Goal: Information Seeking & Learning: Learn about a topic

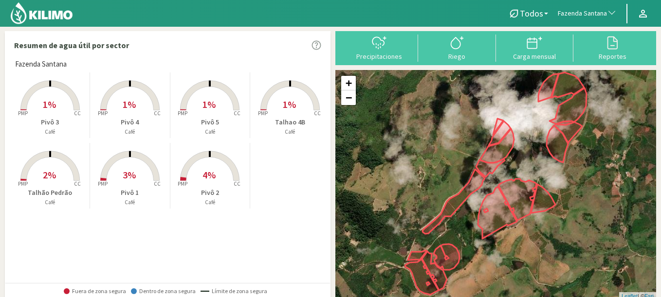
click at [586, 12] on span "Fazenda Santana" at bounding box center [582, 14] width 49 height 10
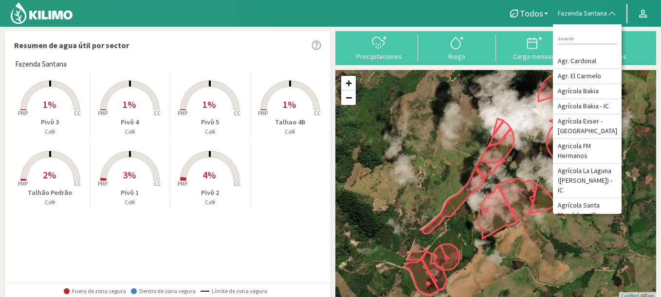
click at [586, 12] on span "Fazenda Santana" at bounding box center [582, 14] width 49 height 10
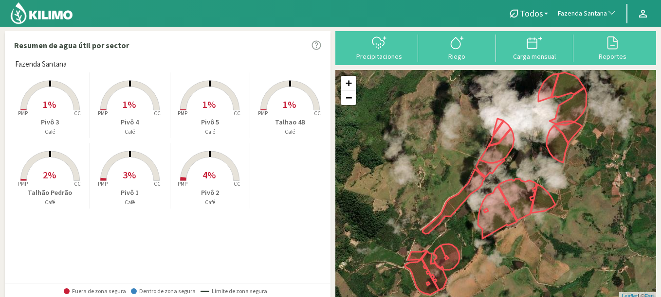
click at [586, 19] on button "Fazenda Santana" at bounding box center [587, 13] width 69 height 21
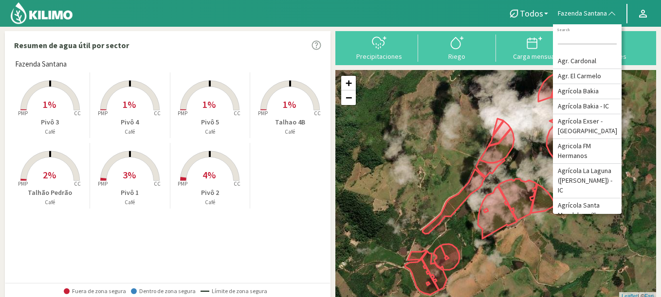
click at [283, 105] on span "1%" at bounding box center [289, 104] width 13 height 12
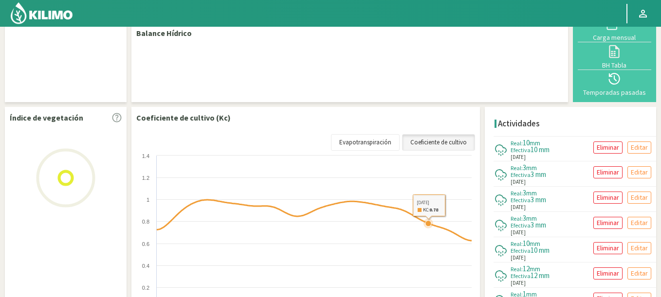
select select "106: Object"
select select "5: Object"
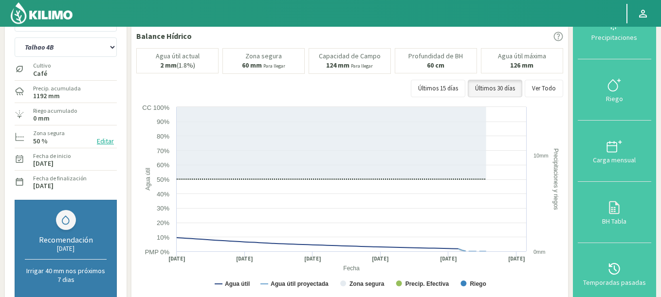
scroll to position [58, 0]
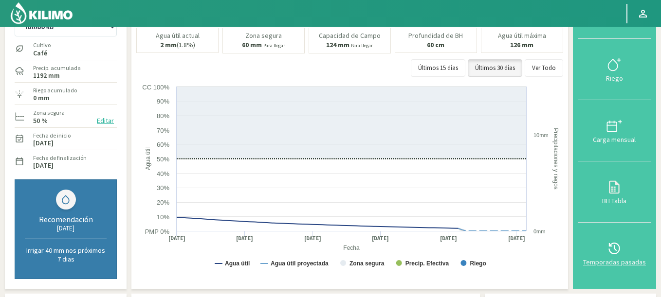
click at [621, 253] on icon at bounding box center [614, 249] width 16 height 16
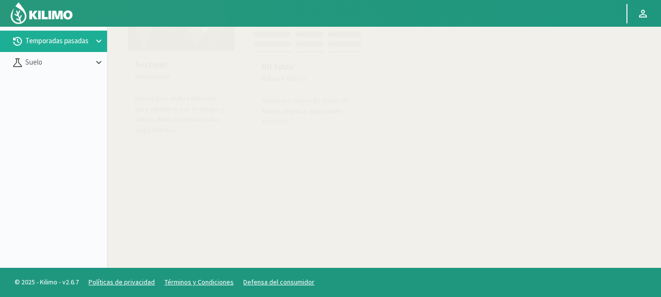
click at [206, 40] on img at bounding box center [180, 17] width 107 height 67
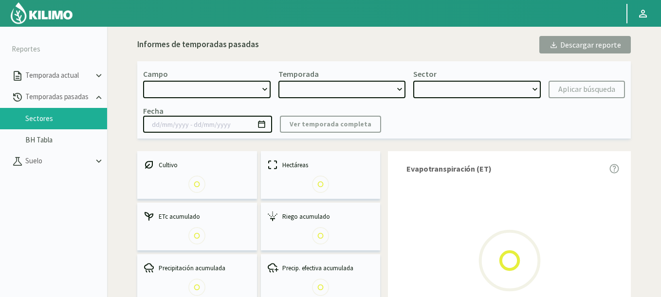
select select "0: Object"
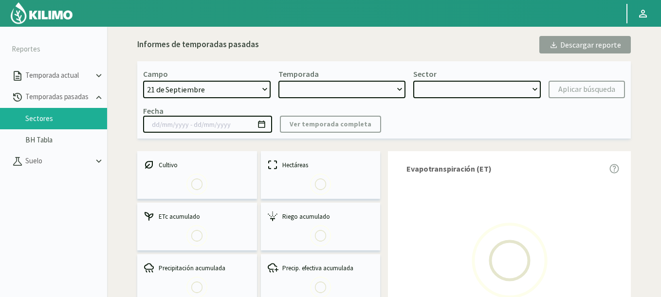
type input "[DATE] - [DATE]"
select select "0: 2023"
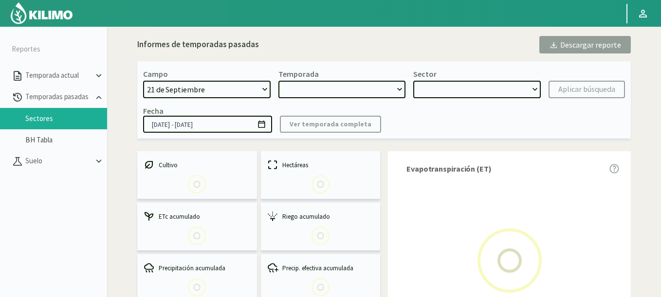
select select "0: Object"
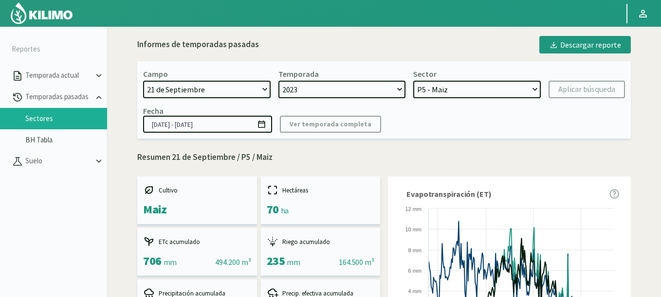
click at [139, 88] on div "Campo 21 de Septiembre 8 Fuegos Acograpes - Ag. [PERSON_NAME] - Ag. [GEOGRAPHIC…" at bounding box center [383, 99] width 493 height 77
click at [156, 88] on select "21 de Septiembre 8 Fuegos Acograpes - Ag. [PERSON_NAME] - Ag. [GEOGRAPHIC_DATA]…" at bounding box center [206, 90] width 127 height 18
select select "1313: Object"
click at [143, 81] on select "21 de Septiembre 8 Fuegos Acograpes - Ag. [PERSON_NAME] - Ag. [GEOGRAPHIC_DATA]…" at bounding box center [206, 90] width 127 height 18
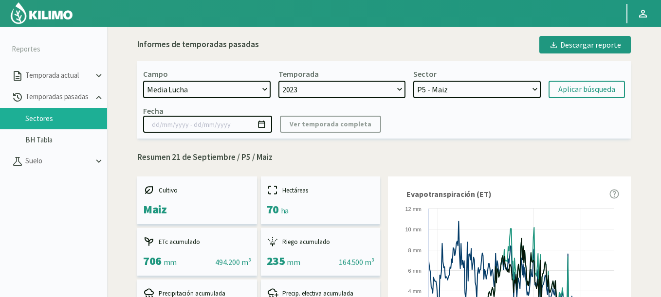
select select
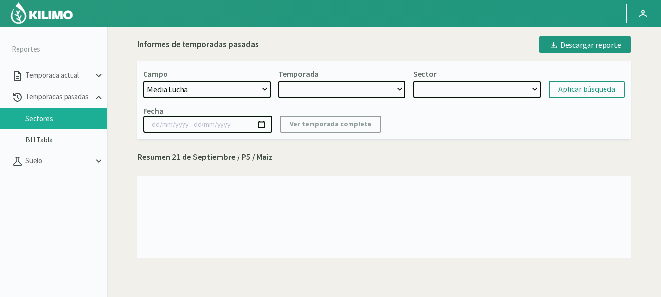
select select "2: 2024"
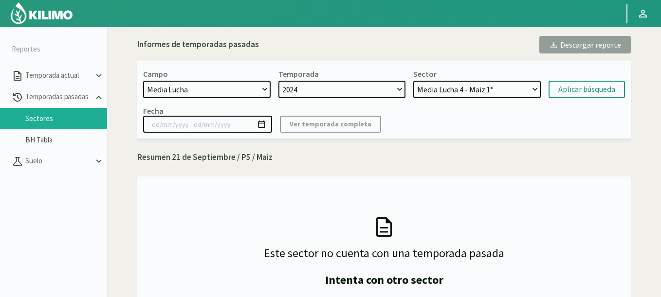
select select "10: Object"
click at [413, 81] on select "Media Lucha 4 - Maiz 1° Media Lucha 3 - Maiz 1° Media Lucha 2 - Maiz 1° Media L…" at bounding box center [476, 90] width 127 height 18
click at [577, 94] on div "Aplicar búsqueda" at bounding box center [586, 90] width 57 height 12
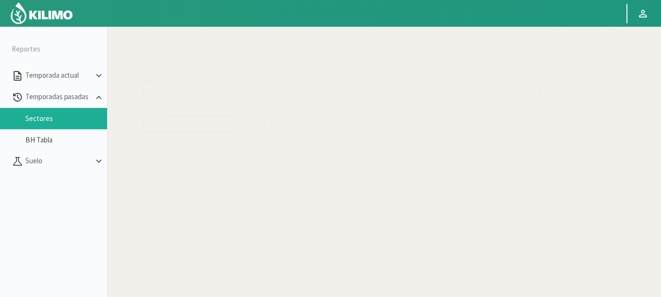
select select "1313: Object"
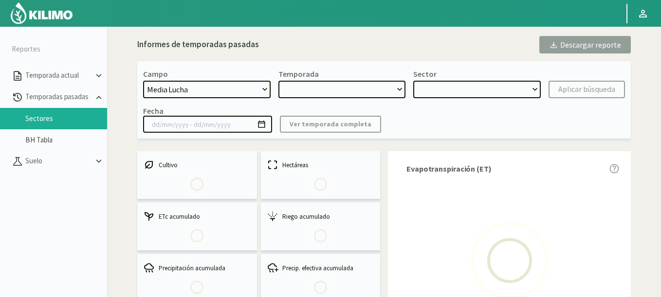
type input "[DATE] - [DATE]"
select select "0: 2024"
select select "3: Object"
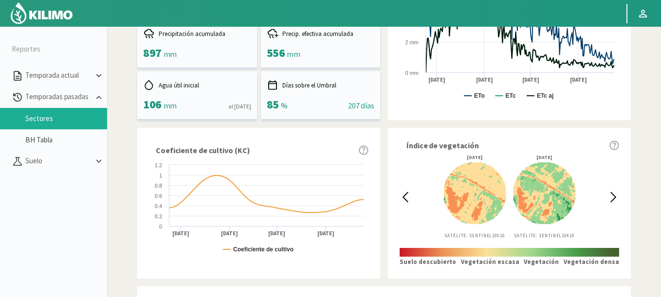
scroll to position [350, 0]
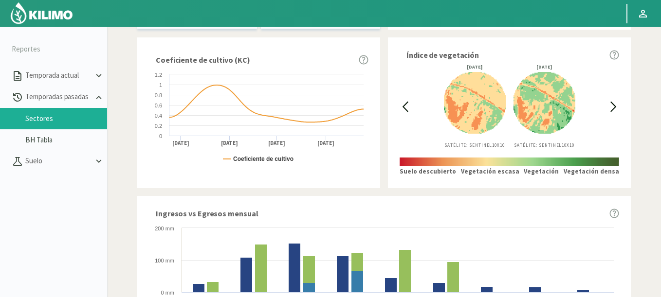
click at [402, 104] on icon at bounding box center [404, 106] width 11 height 11
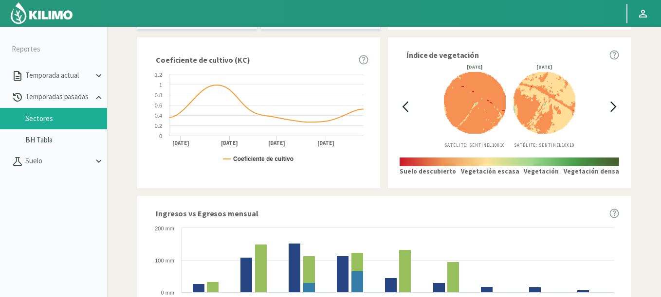
click at [402, 104] on icon at bounding box center [404, 106] width 11 height 11
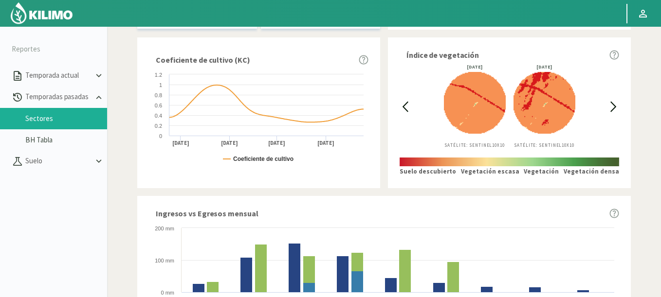
click at [402, 104] on icon at bounding box center [404, 106] width 11 height 11
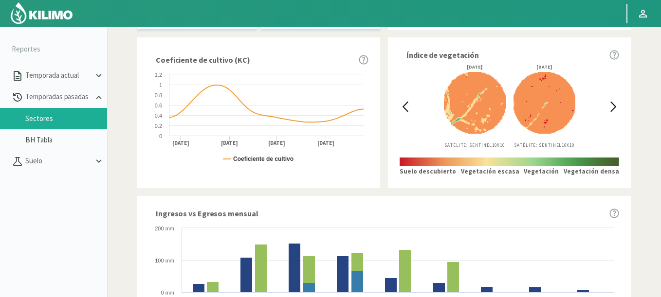
click at [402, 104] on icon at bounding box center [404, 106] width 11 height 11
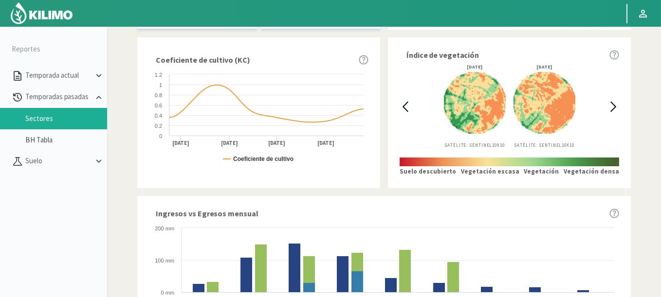
click at [402, 104] on icon at bounding box center [404, 106] width 11 height 11
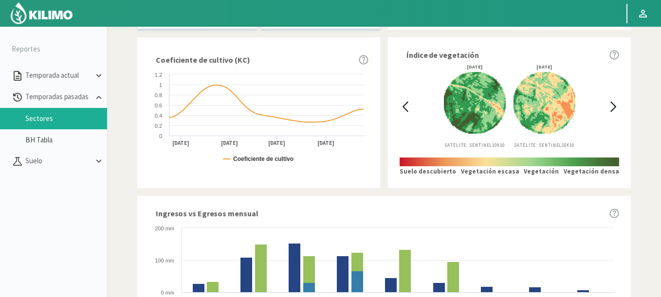
click at [402, 104] on icon at bounding box center [404, 106] width 11 height 11
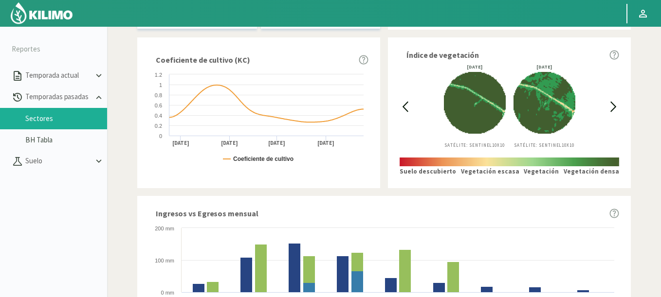
click at [613, 106] on icon at bounding box center [613, 106] width 11 height 11
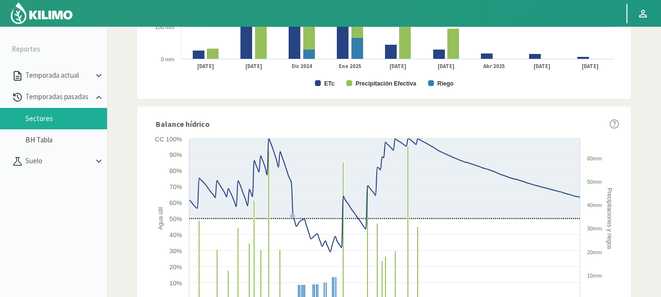
scroll to position [621, 0]
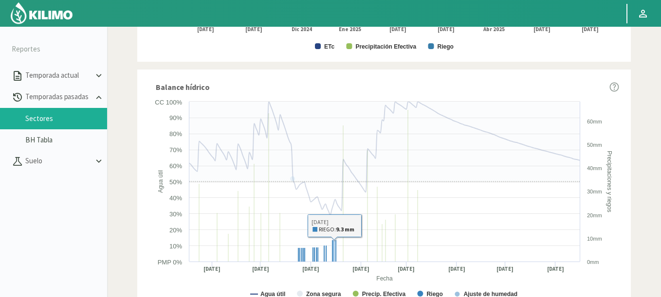
click at [333, 259] on rect at bounding box center [333, 251] width 1 height 22
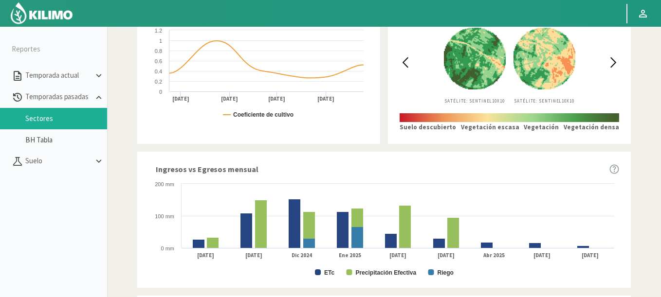
scroll to position [329, 0]
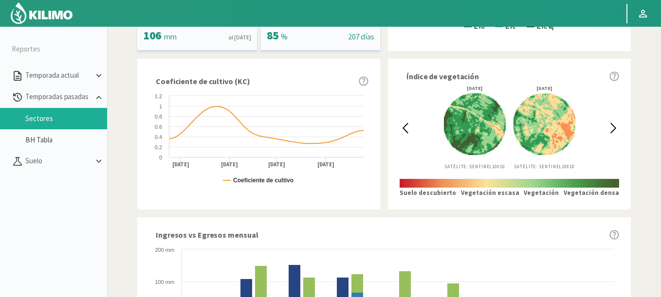
click at [615, 127] on icon at bounding box center [613, 128] width 11 height 11
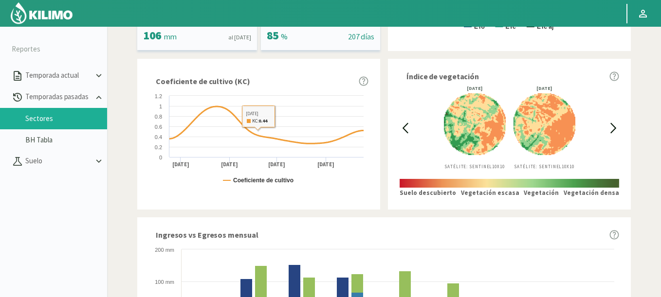
scroll to position [37, 0]
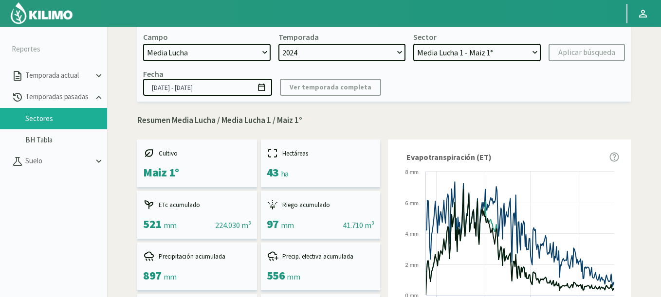
click at [263, 88] on icon at bounding box center [261, 87] width 9 height 9
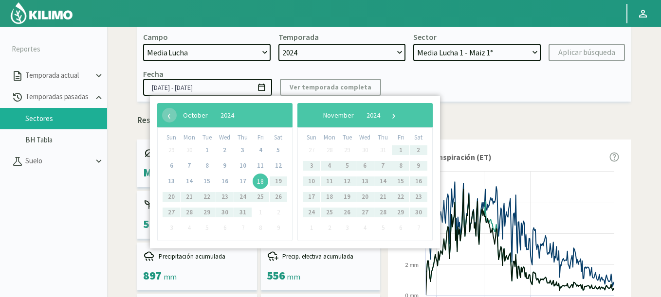
click at [261, 183] on span "18" at bounding box center [261, 182] width 16 height 16
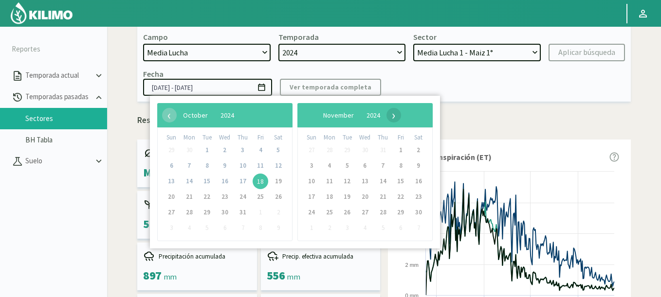
click at [401, 117] on span "›" at bounding box center [393, 115] width 15 height 15
click at [393, 117] on span "›" at bounding box center [386, 115] width 15 height 15
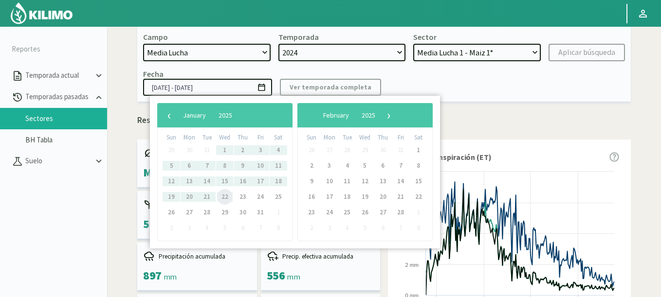
drag, startPoint x: 216, startPoint y: 199, endPoint x: 218, endPoint y: 187, distance: 12.4
click at [220, 198] on span "22" at bounding box center [225, 197] width 16 height 16
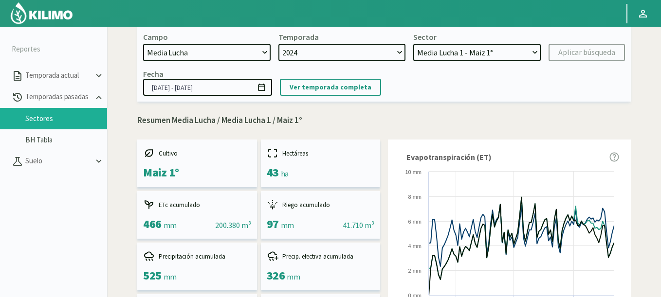
click at [349, 97] on div "Campo 21 de Septiembre 8 Fuegos Acograpes - Ag. [PERSON_NAME] - Ag. [GEOGRAPHIC…" at bounding box center [383, 62] width 493 height 77
click at [348, 90] on p "Ver temporada completa" at bounding box center [330, 87] width 82 height 11
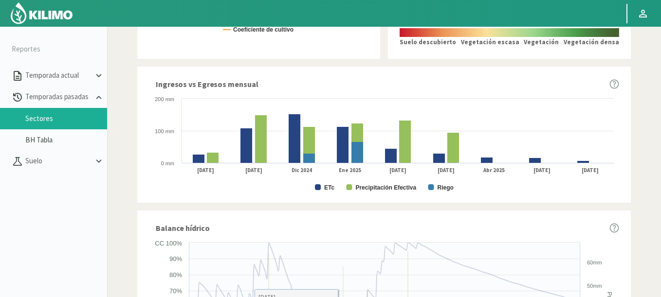
scroll to position [271, 0]
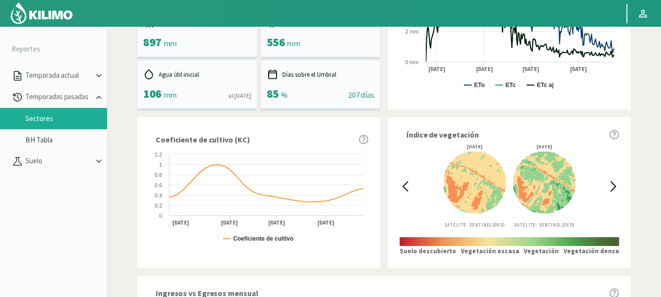
click at [614, 183] on icon at bounding box center [613, 186] width 11 height 11
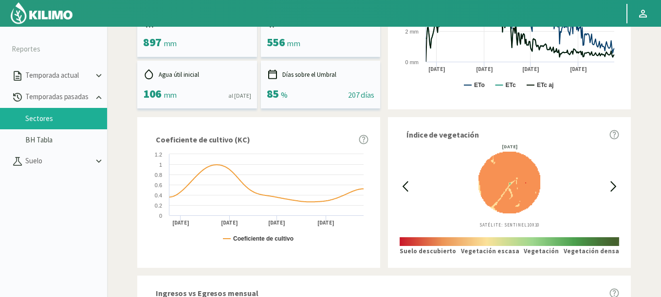
click at [406, 186] on icon at bounding box center [404, 186] width 11 height 11
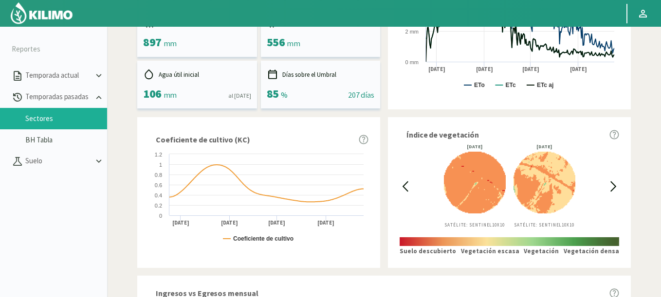
click at [406, 186] on icon at bounding box center [404, 186] width 11 height 11
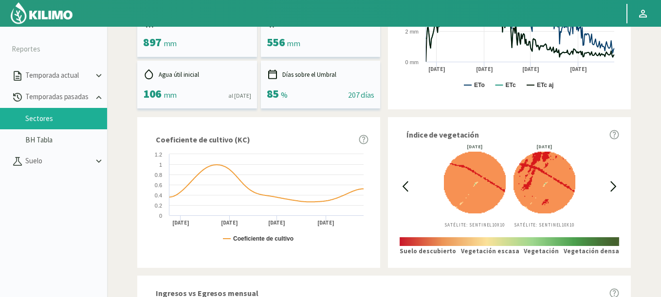
click at [406, 186] on icon at bounding box center [404, 186] width 11 height 11
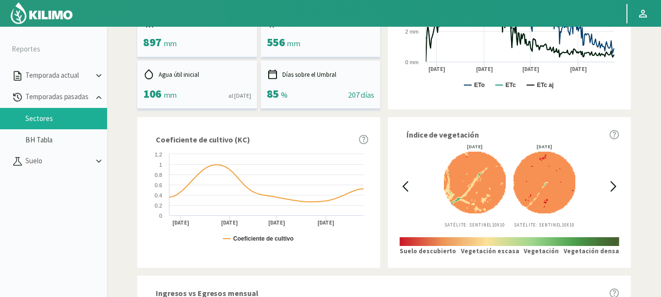
click at [406, 186] on icon at bounding box center [404, 186] width 11 height 11
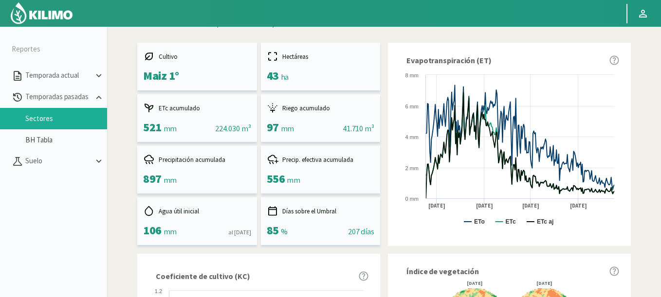
scroll to position [58, 0]
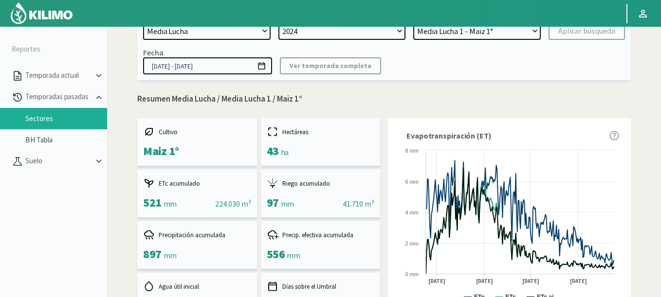
click at [258, 64] on icon at bounding box center [261, 65] width 7 height 7
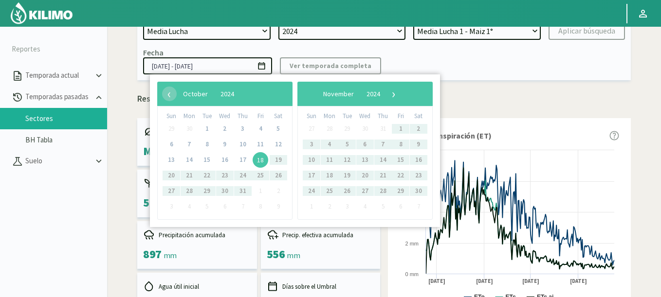
click at [263, 158] on span "18" at bounding box center [261, 160] width 16 height 16
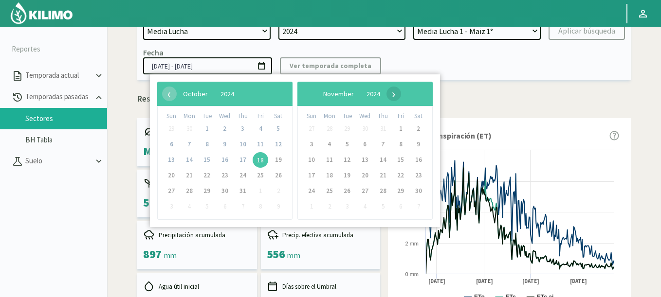
click at [401, 91] on span "›" at bounding box center [393, 94] width 15 height 15
click at [393, 91] on span "›" at bounding box center [386, 94] width 15 height 15
click at [278, 130] on span "1" at bounding box center [279, 129] width 16 height 16
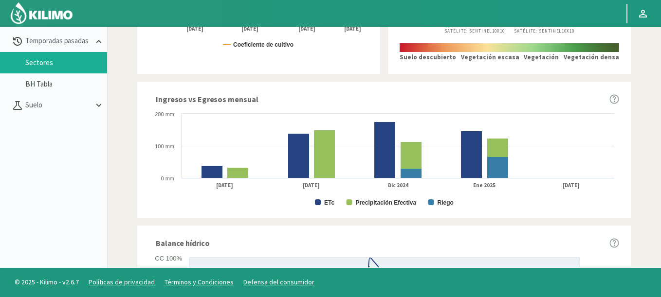
scroll to position [234, 0]
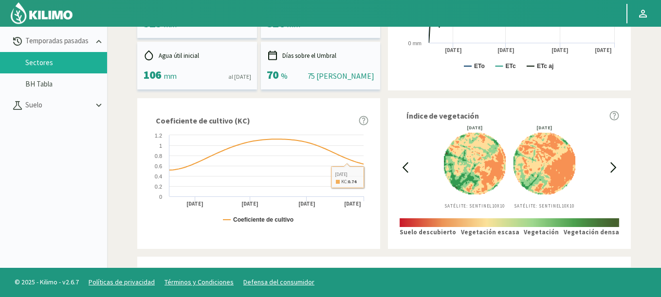
click at [409, 171] on icon at bounding box center [404, 167] width 11 height 11
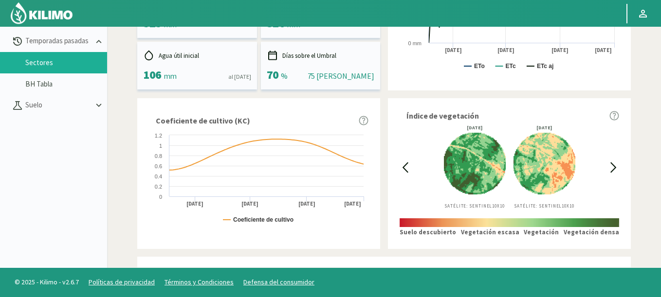
click at [409, 171] on icon at bounding box center [404, 167] width 11 height 11
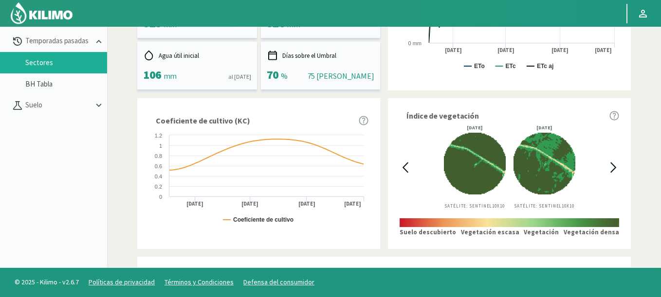
click at [409, 171] on icon at bounding box center [404, 167] width 11 height 11
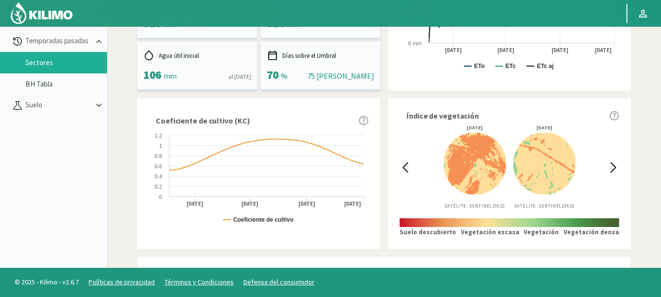
click at [409, 171] on icon at bounding box center [404, 167] width 11 height 11
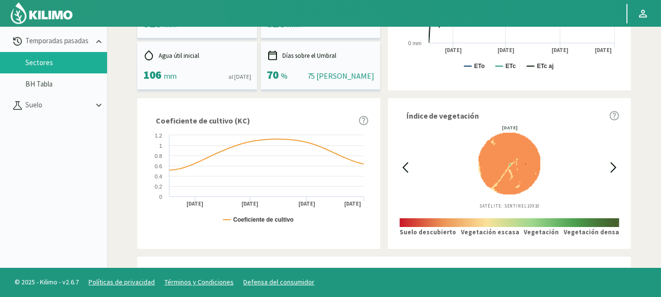
click at [409, 171] on icon at bounding box center [404, 167] width 11 height 11
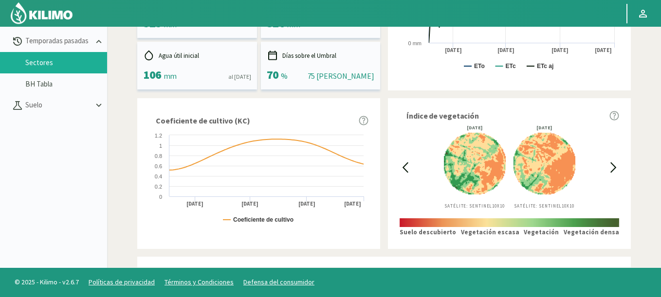
click at [614, 166] on icon at bounding box center [613, 167] width 5 height 9
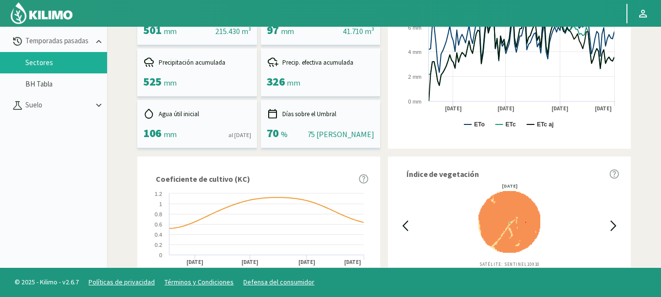
scroll to position [0, 0]
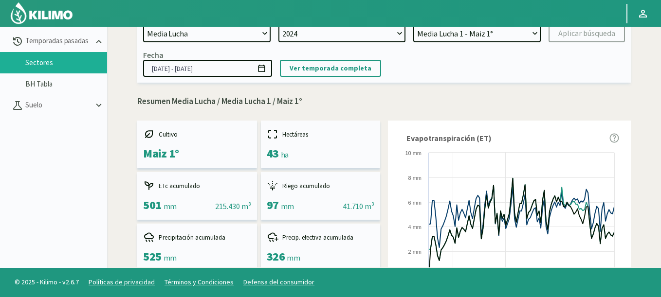
click at [259, 70] on icon at bounding box center [261, 68] width 9 height 9
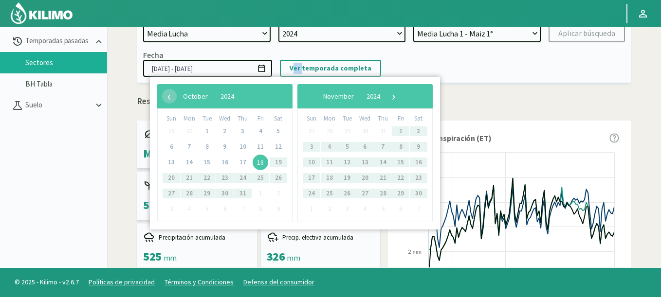
click at [259, 70] on icon at bounding box center [261, 68] width 9 height 9
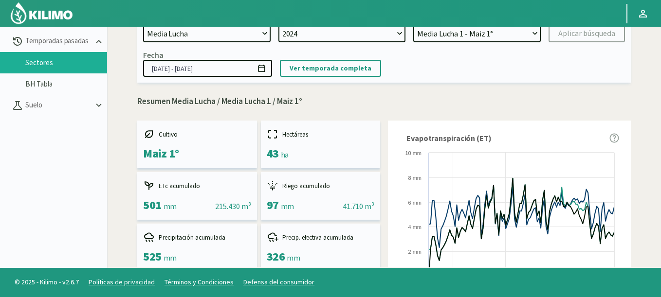
click at [262, 69] on icon at bounding box center [261, 68] width 9 height 9
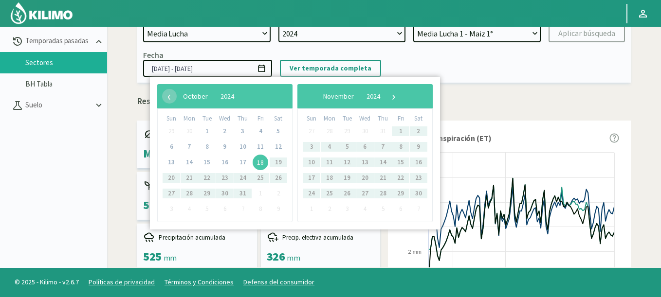
click at [261, 161] on span "18" at bounding box center [261, 163] width 16 height 16
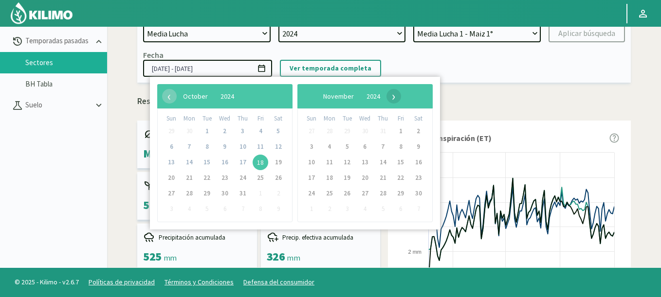
click at [401, 98] on span "›" at bounding box center [393, 96] width 15 height 15
click at [393, 98] on span "›" at bounding box center [386, 96] width 15 height 15
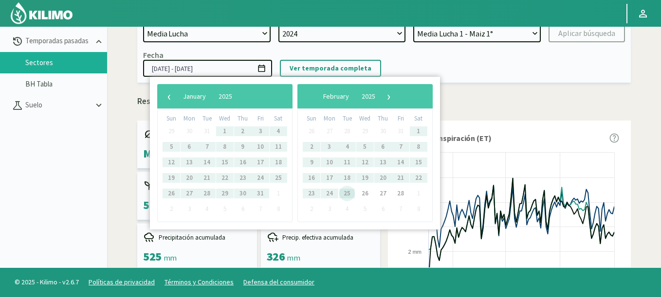
click at [346, 196] on span "25" at bounding box center [347, 194] width 16 height 16
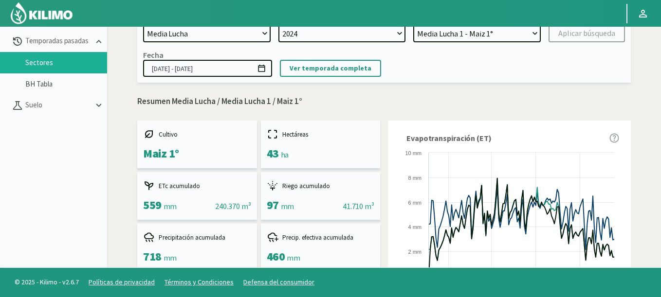
click at [262, 67] on icon at bounding box center [261, 68] width 9 height 9
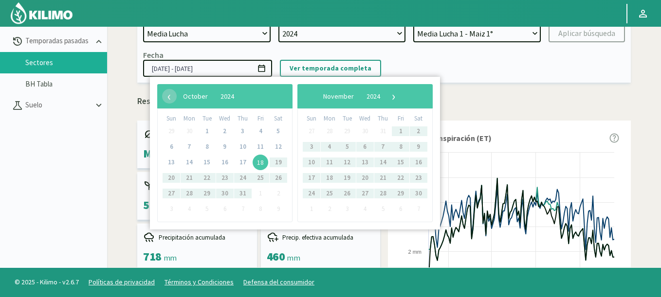
click at [257, 159] on span "18" at bounding box center [261, 163] width 16 height 16
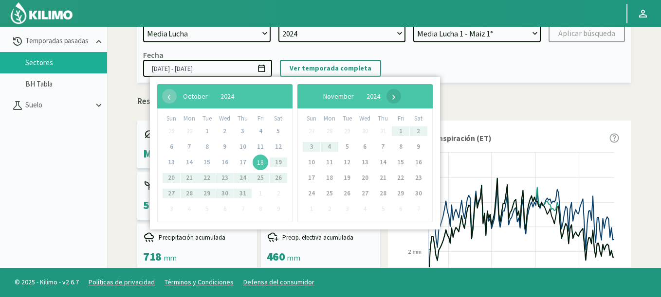
click at [401, 100] on span "›" at bounding box center [393, 96] width 15 height 15
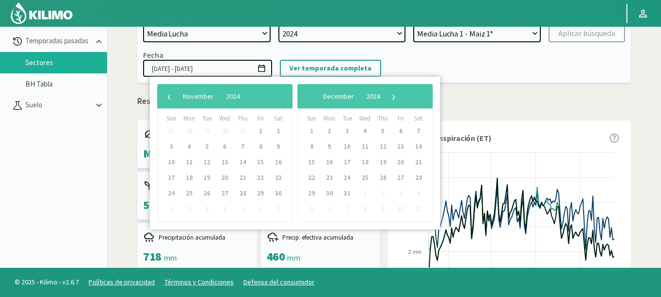
click at [401, 100] on span "›" at bounding box center [393, 96] width 15 height 15
click at [393, 100] on span "›" at bounding box center [386, 96] width 15 height 15
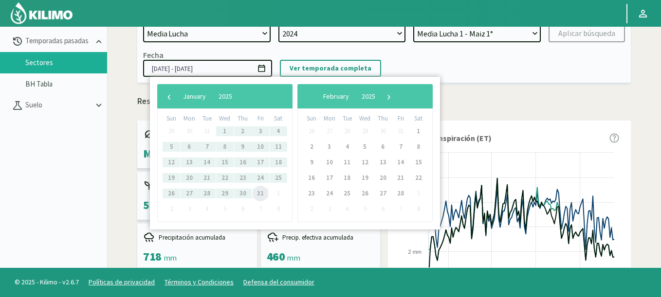
click at [261, 194] on span "31" at bounding box center [261, 194] width 16 height 16
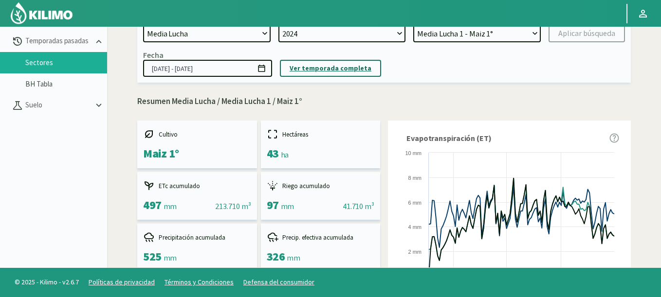
click at [344, 71] on p "Ver temporada completa" at bounding box center [330, 68] width 82 height 11
type input "[DATE] - [DATE]"
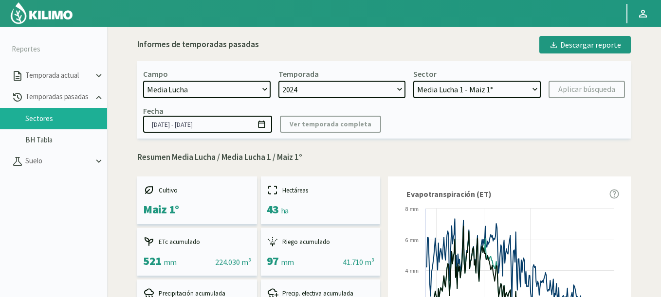
drag, startPoint x: 435, startPoint y: 84, endPoint x: 402, endPoint y: 47, distance: 49.6
